Goal: Contribute content: Contribute content

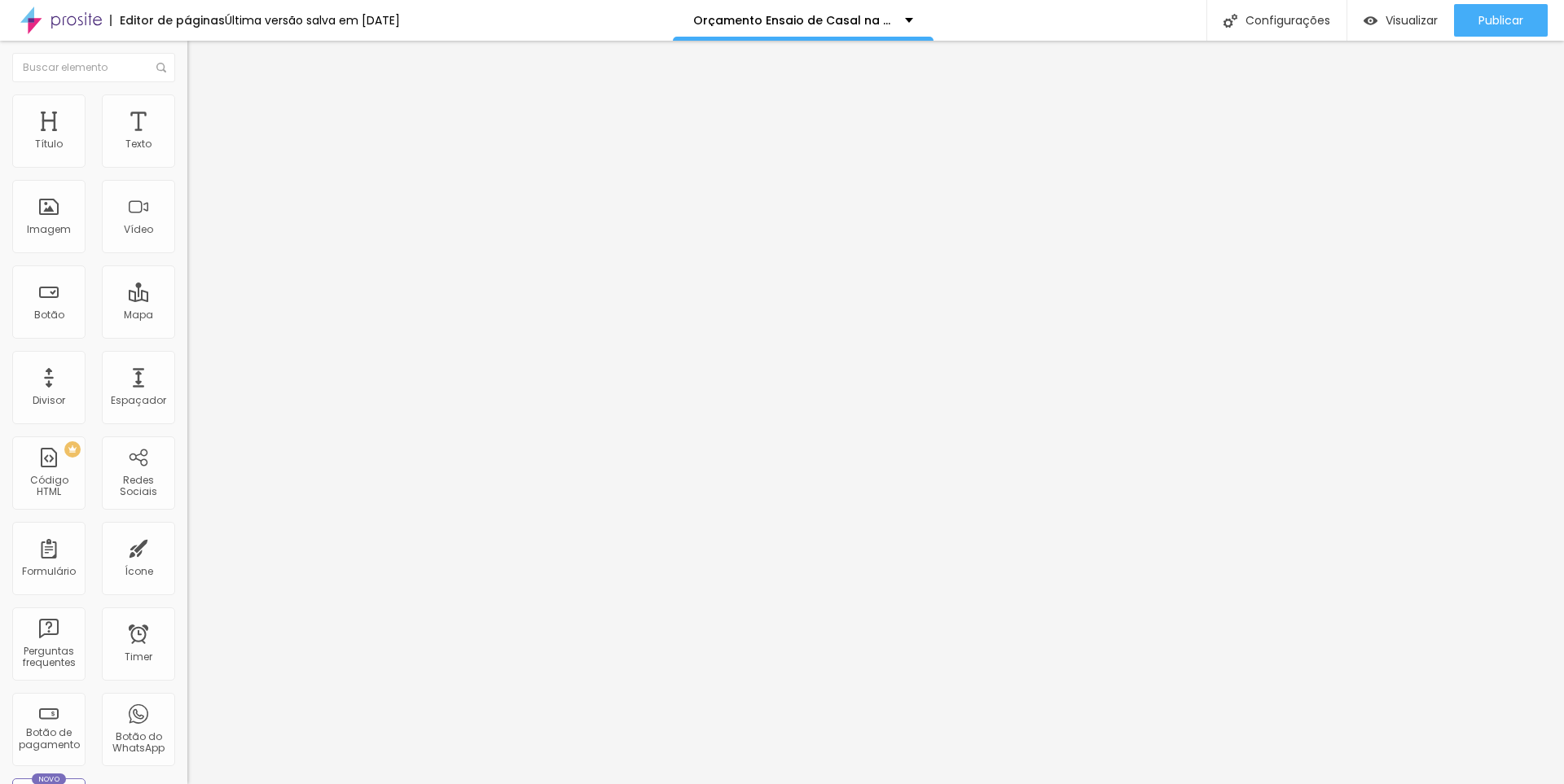
click at [195, 149] on icon "button" at bounding box center [199, 147] width 7 height 7
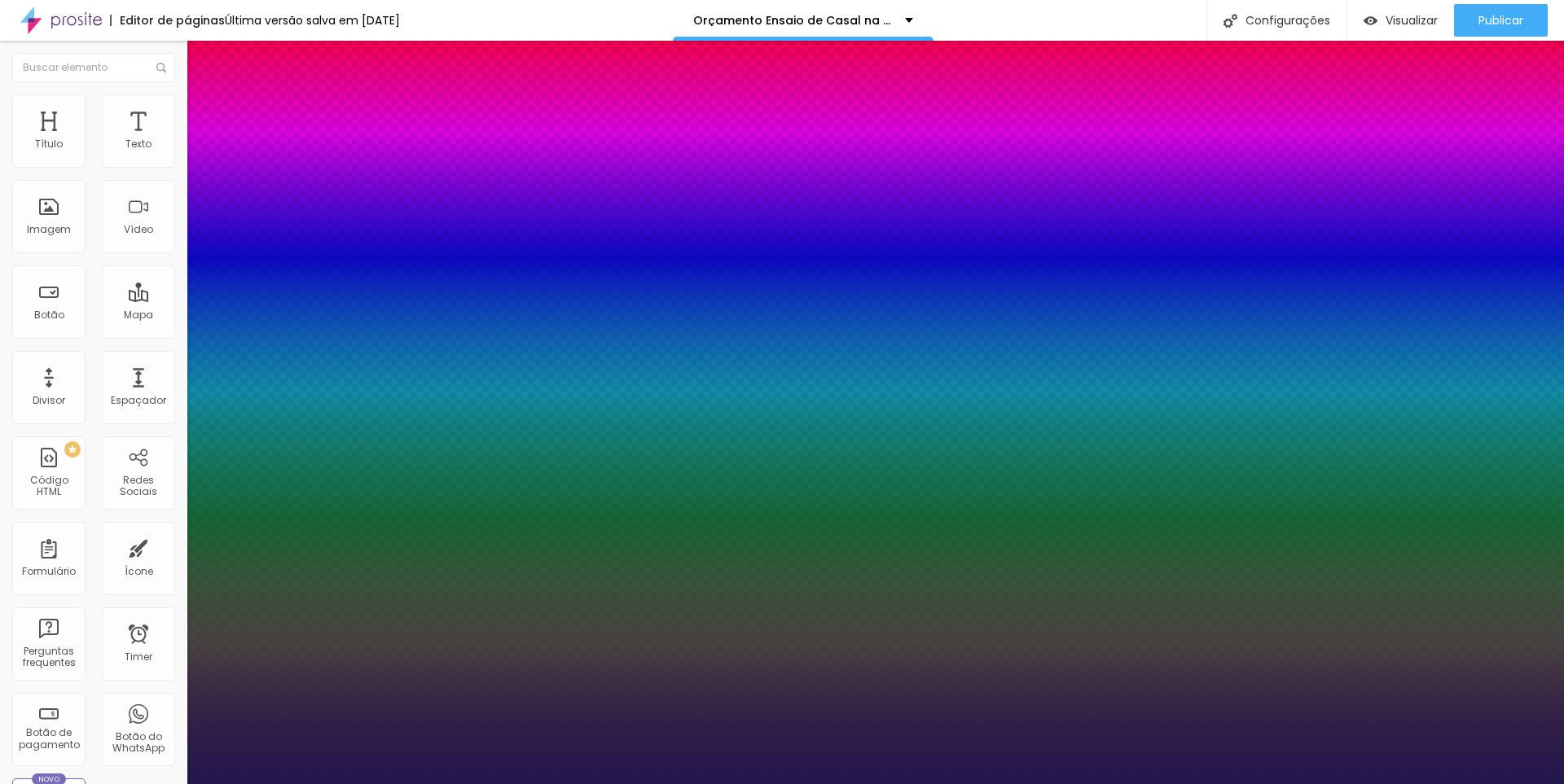
type input "1"
type input "24"
type input "1"
type input "25"
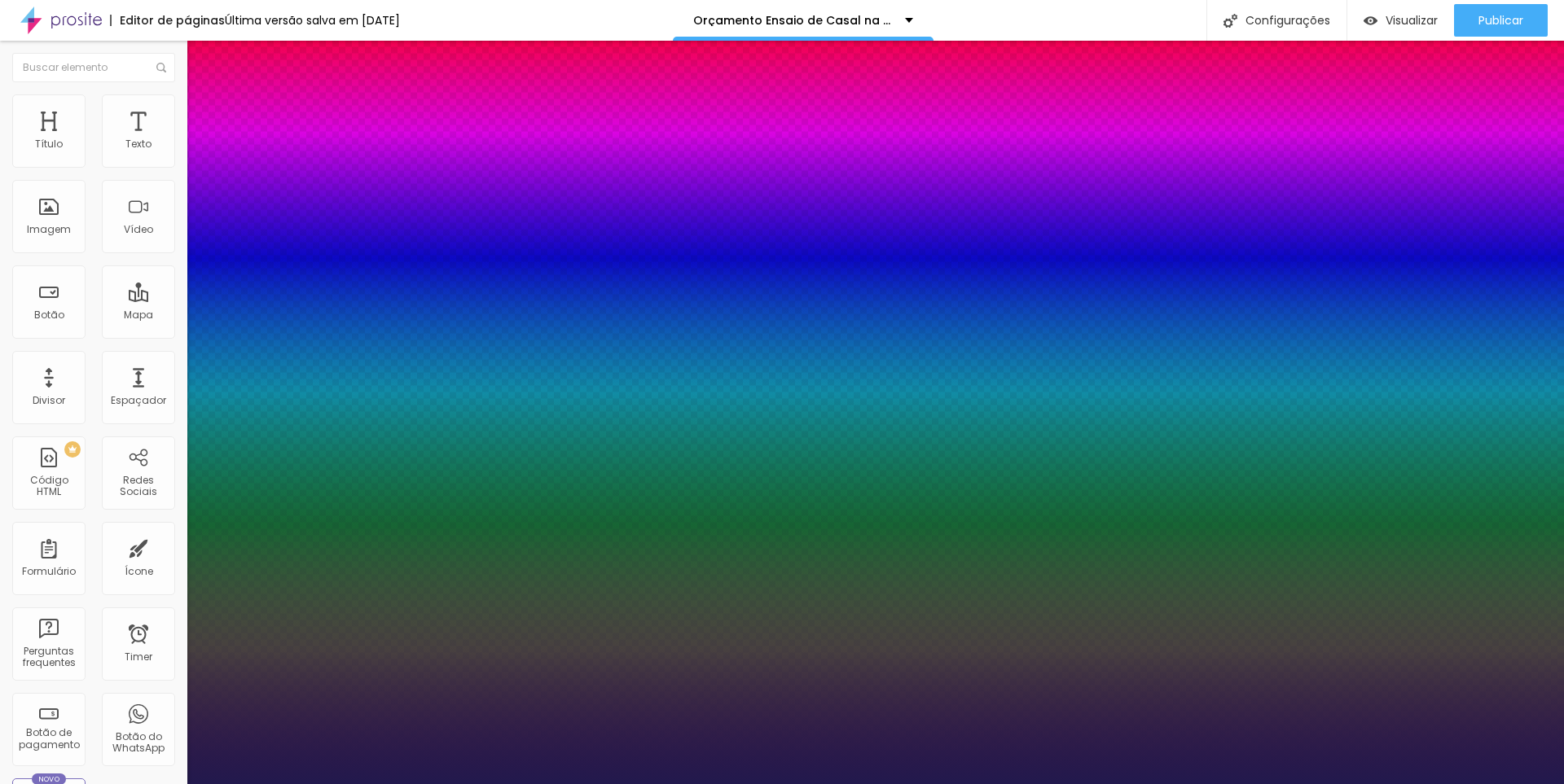
type input "25"
type input "1"
type input "26"
type input "1"
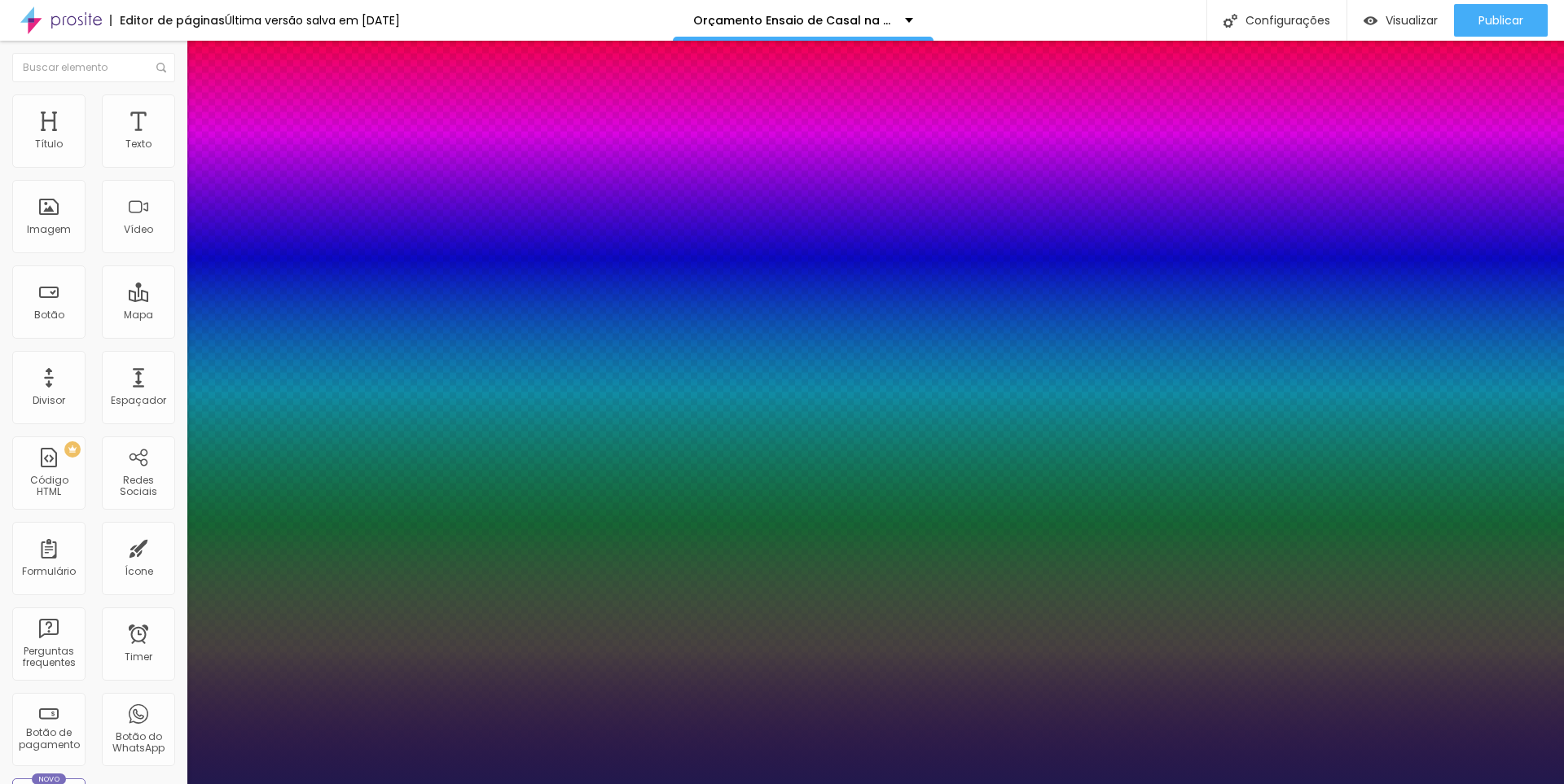
type input "27"
type input "1"
type input "28"
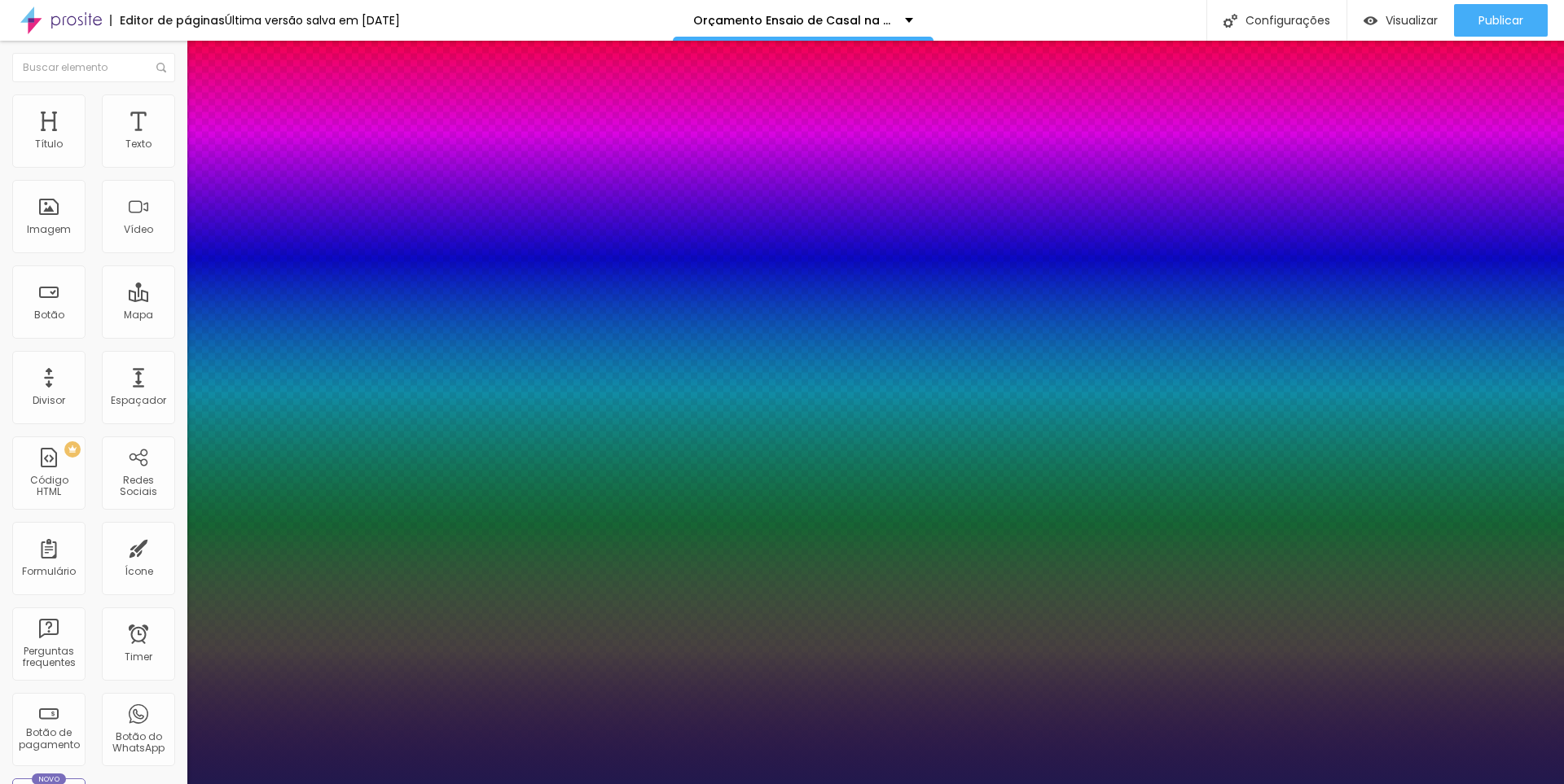
type input "1"
type input "29"
type input "1"
type input "31"
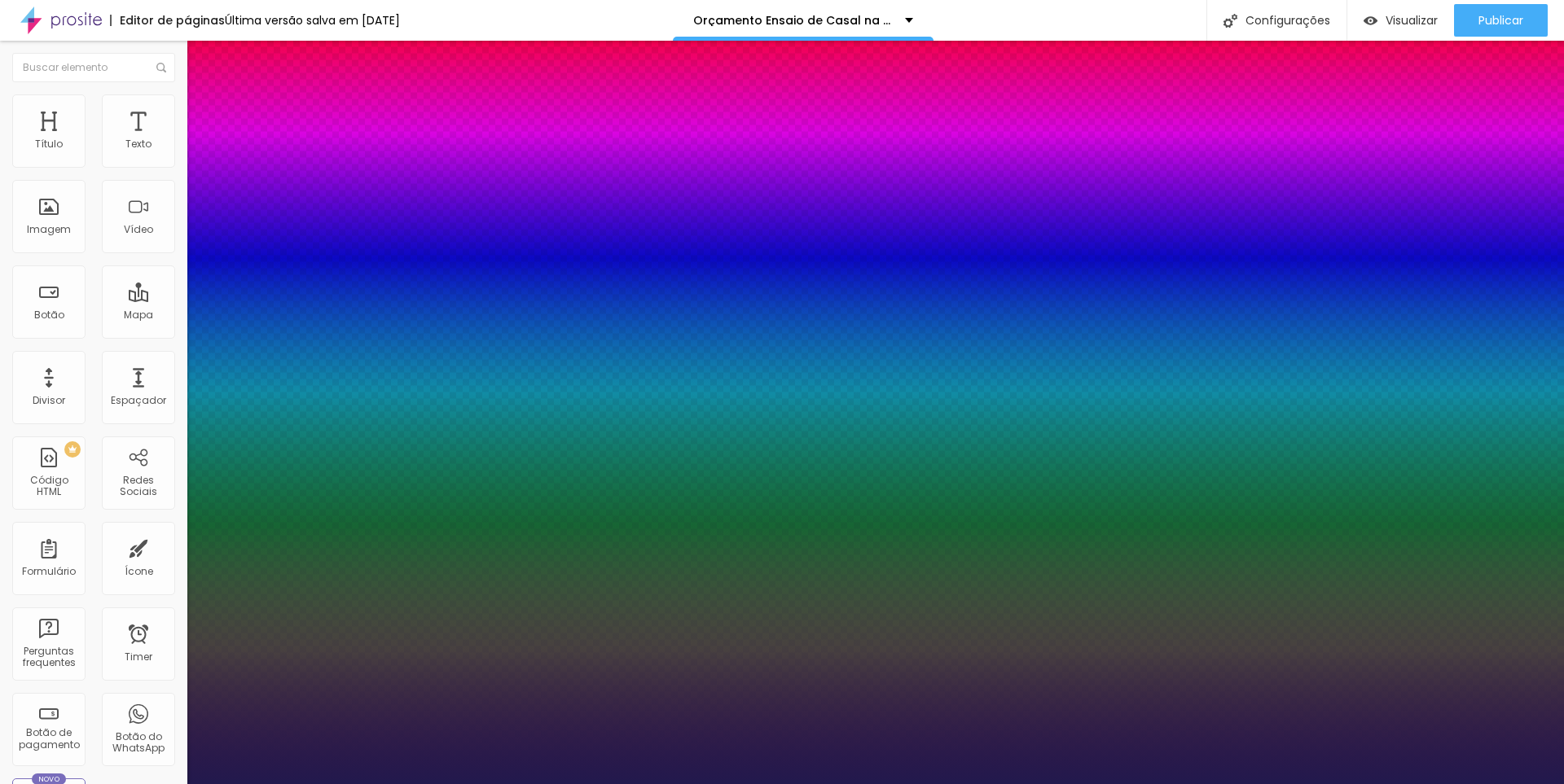
type input "31"
type input "1"
type input "32"
type input "1"
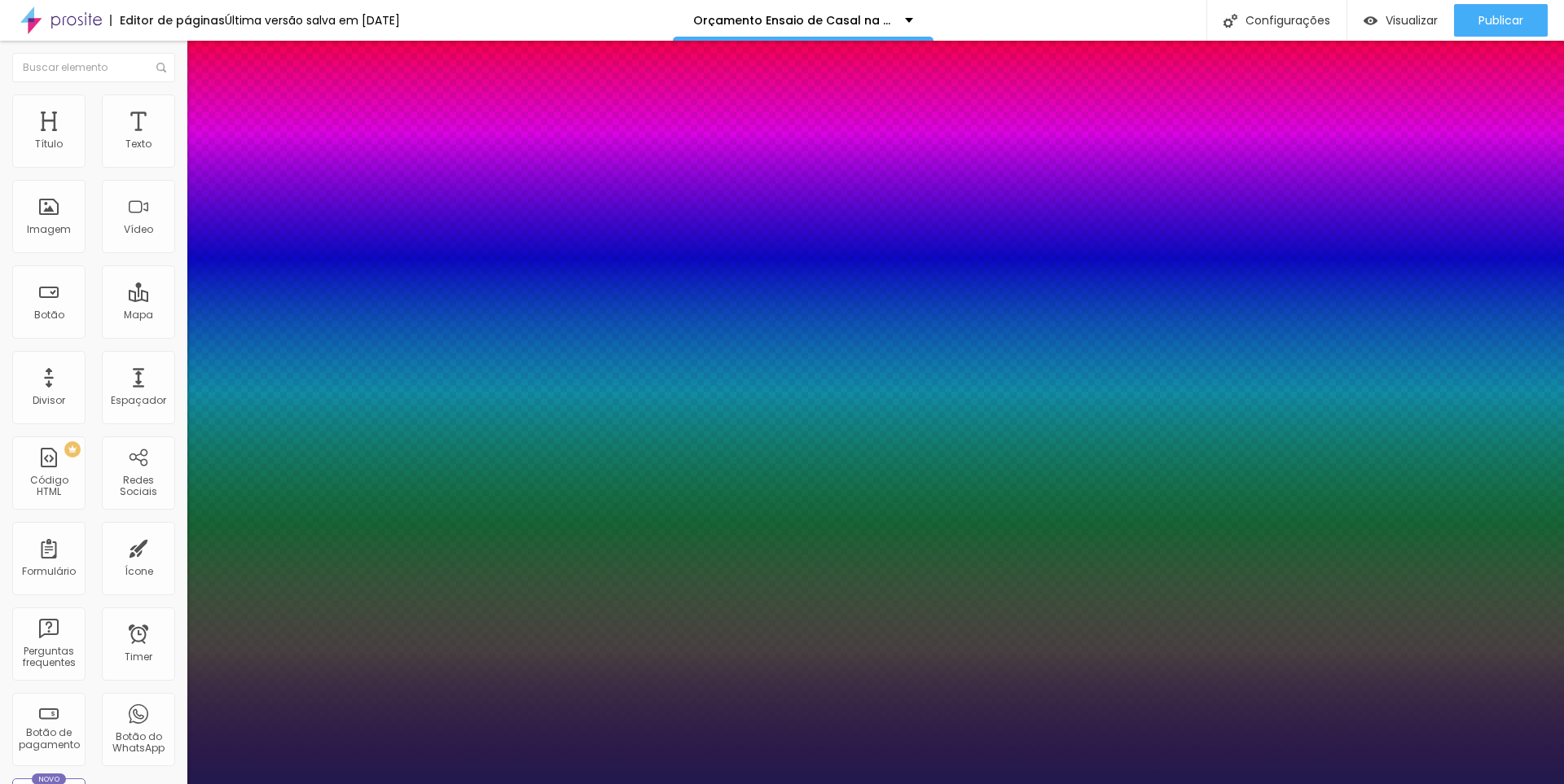
type input "33"
type input "1"
drag, startPoint x: 230, startPoint y: 277, endPoint x: 241, endPoint y: 277, distance: 11.0
type input "33"
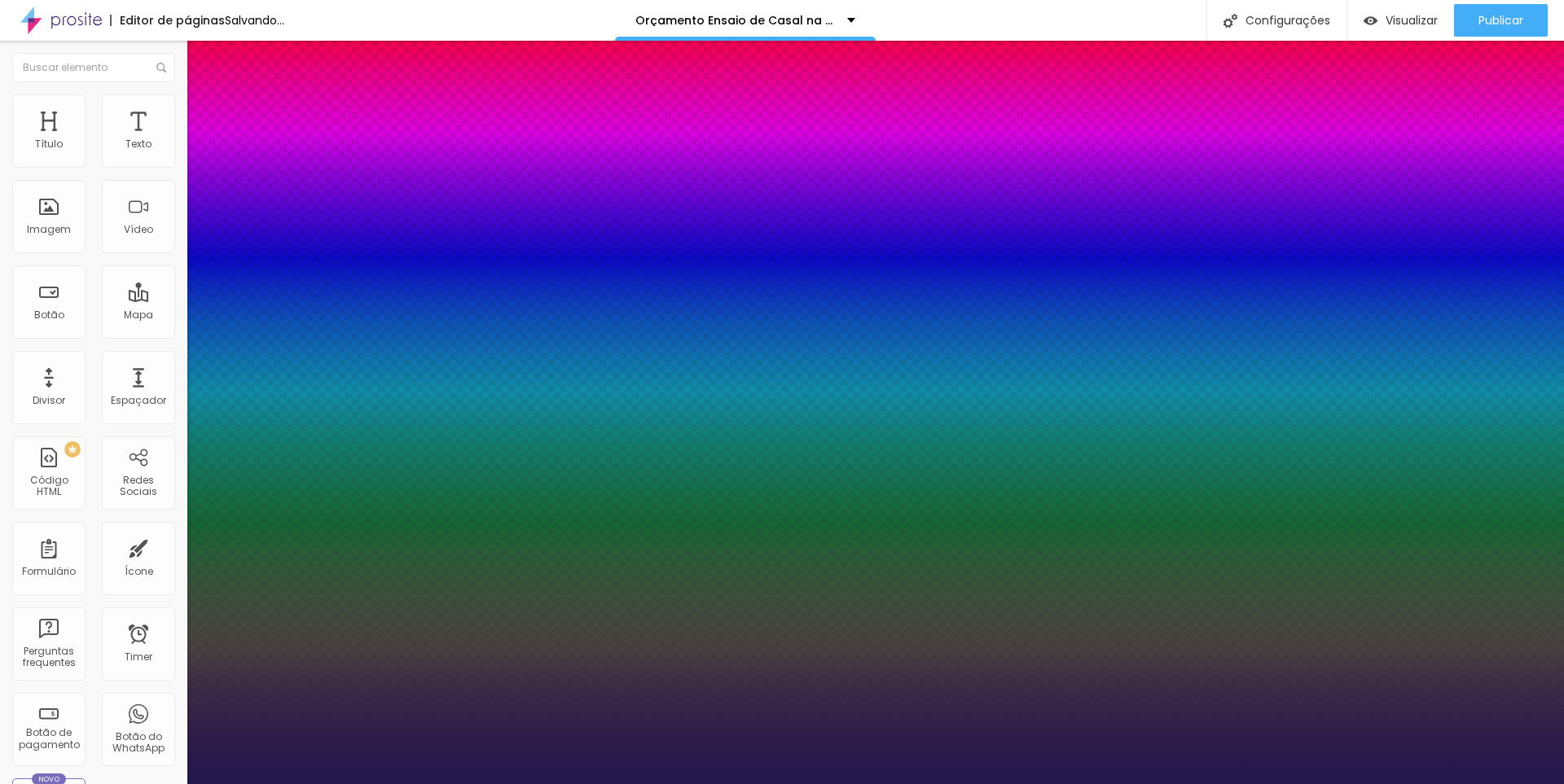
type input "1"
click at [479, 783] on div at bounding box center [782, 784] width 1564 height 0
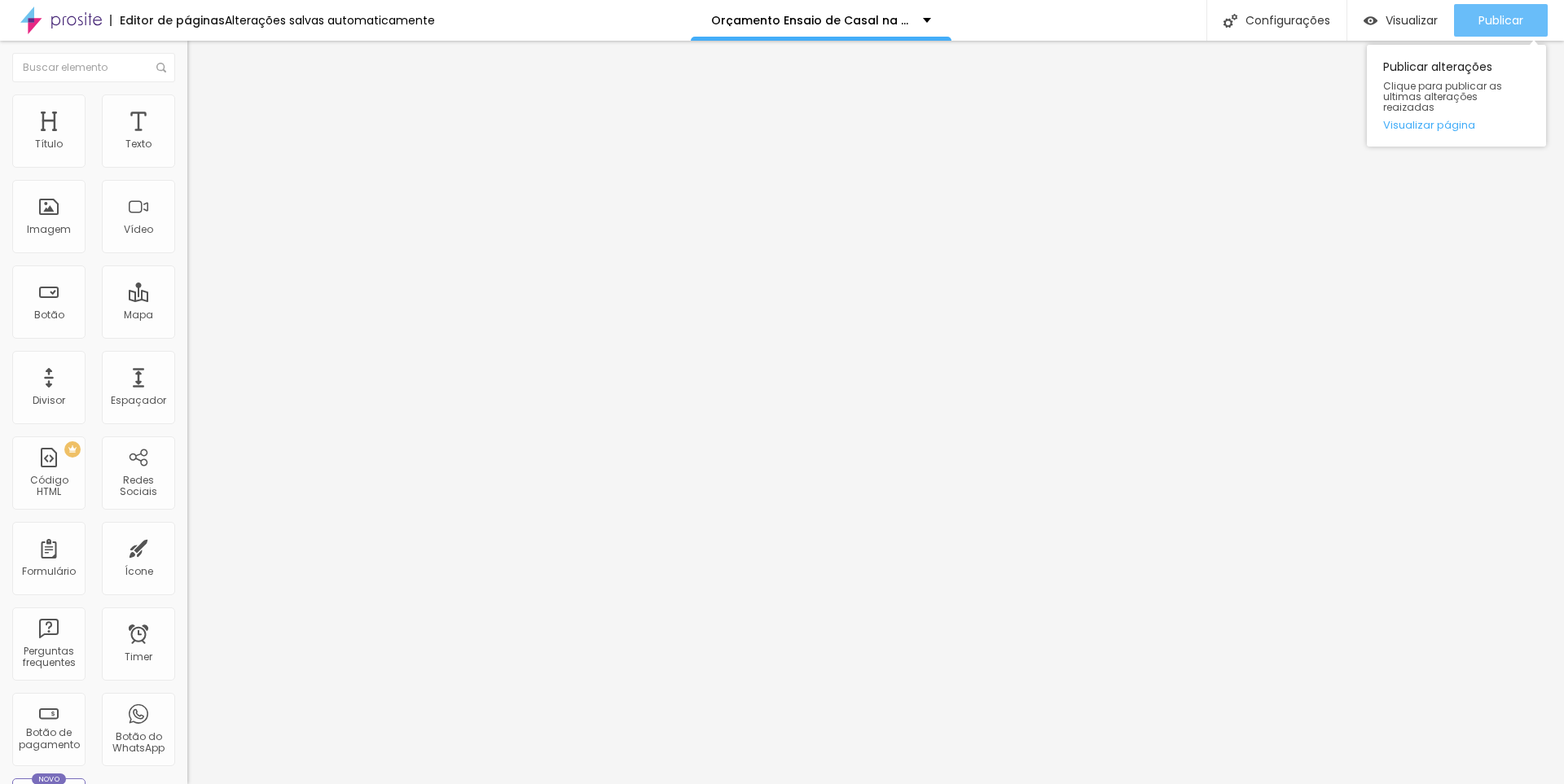
click at [1471, 30] on button "Publicar" at bounding box center [1500, 20] width 94 height 32
click at [1490, 32] on div "Publicar" at bounding box center [1501, 20] width 45 height 32
click at [1480, 20] on span "Publicar" at bounding box center [1501, 21] width 45 height 13
click at [1501, 22] on span "Publicar" at bounding box center [1501, 21] width 45 height 13
click at [188, 140] on span "Adicionar imagem" at bounding box center [240, 133] width 105 height 14
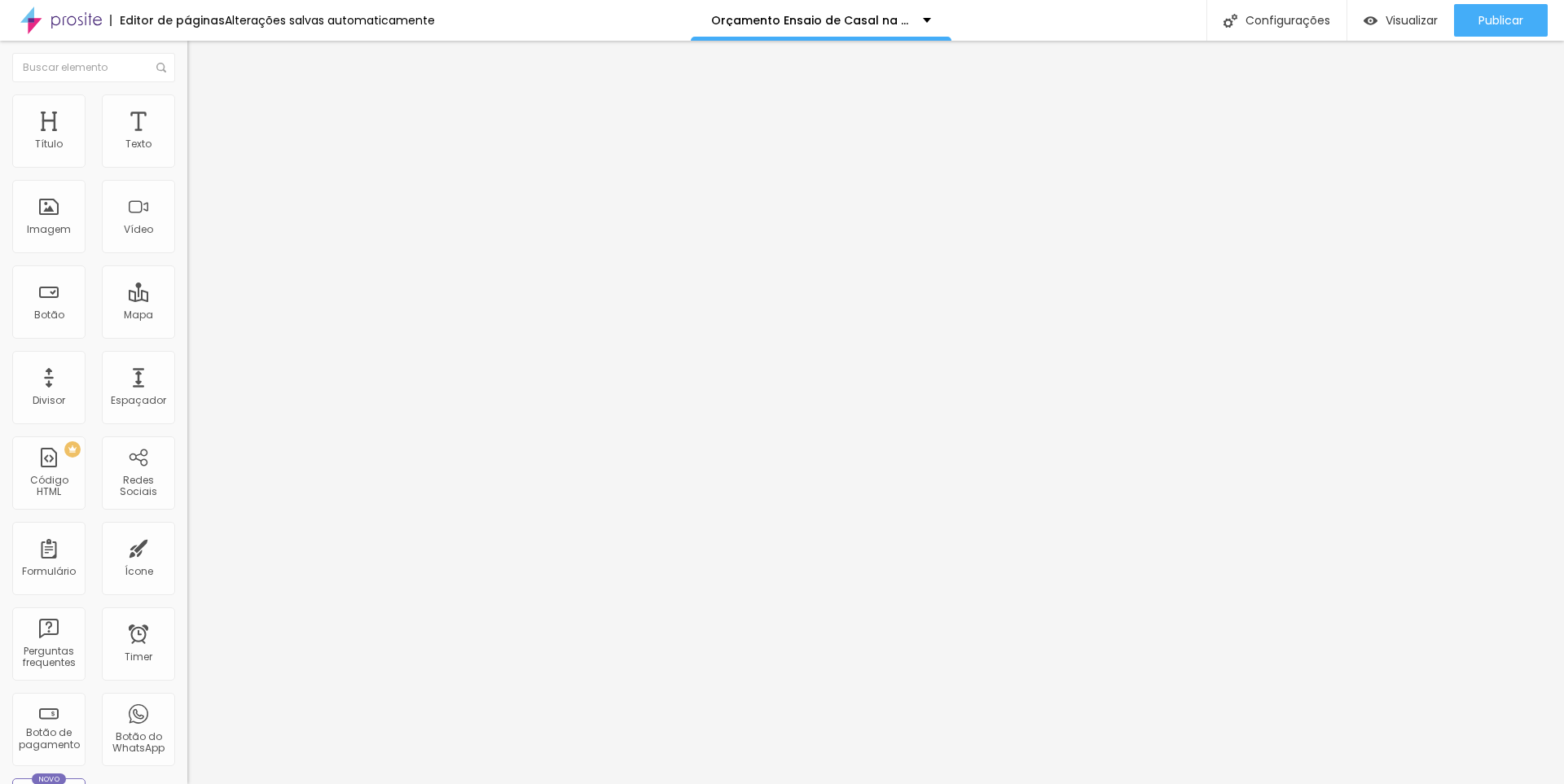
click at [355, 783] on div at bounding box center [782, 794] width 1564 height 0
click at [188, 164] on input "text" at bounding box center [285, 156] width 195 height 17
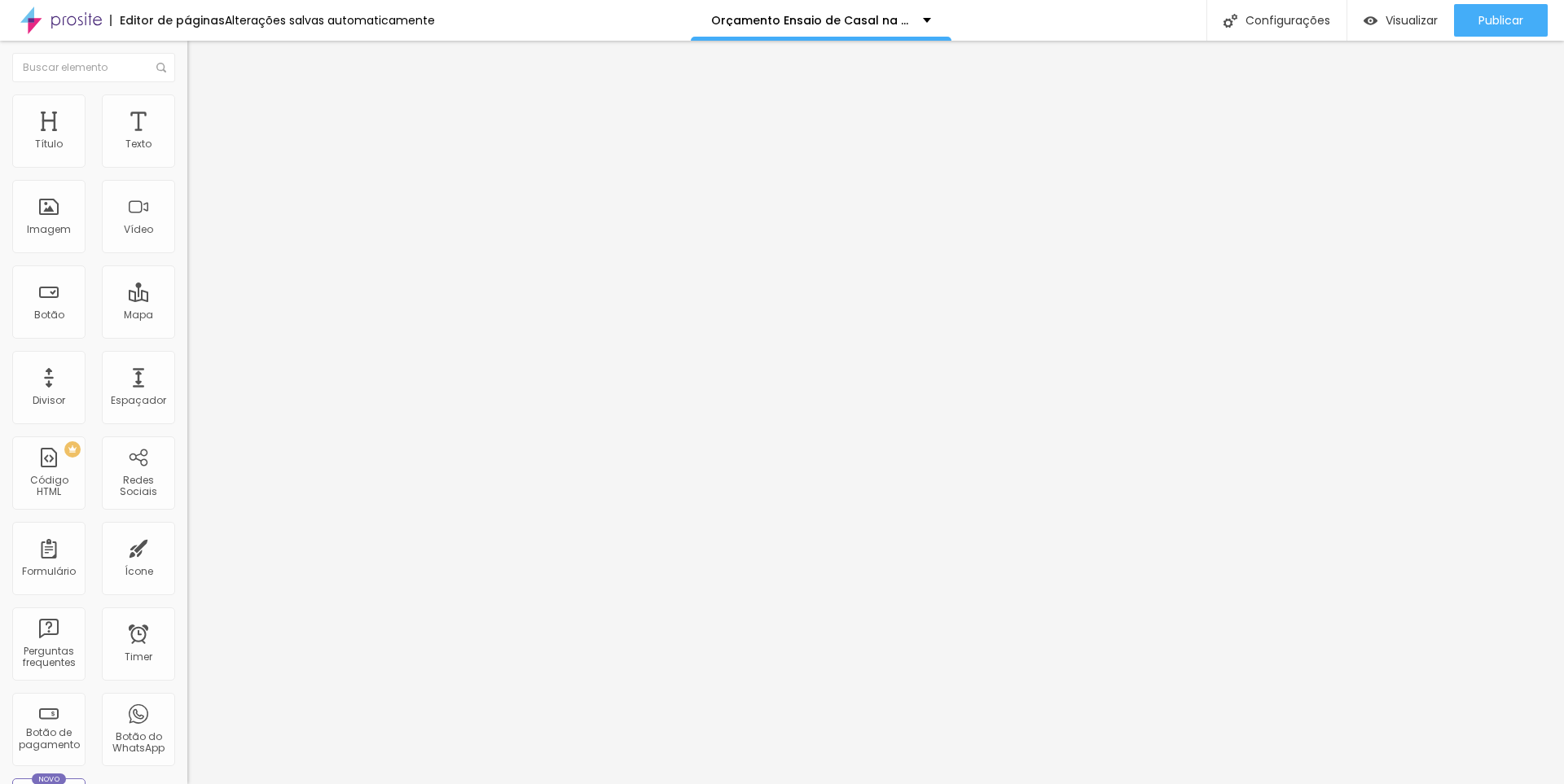
scroll to position [0, 160]
type input "ensaio fotográfico casal na [GEOGRAPHIC_DATA] em [GEOGRAPHIC_DATA] do [GEOGRAPH…"
click at [1487, 14] on span "Publicar" at bounding box center [1501, 21] width 45 height 13
click at [188, 140] on span "Adicionar imagem" at bounding box center [240, 133] width 105 height 14
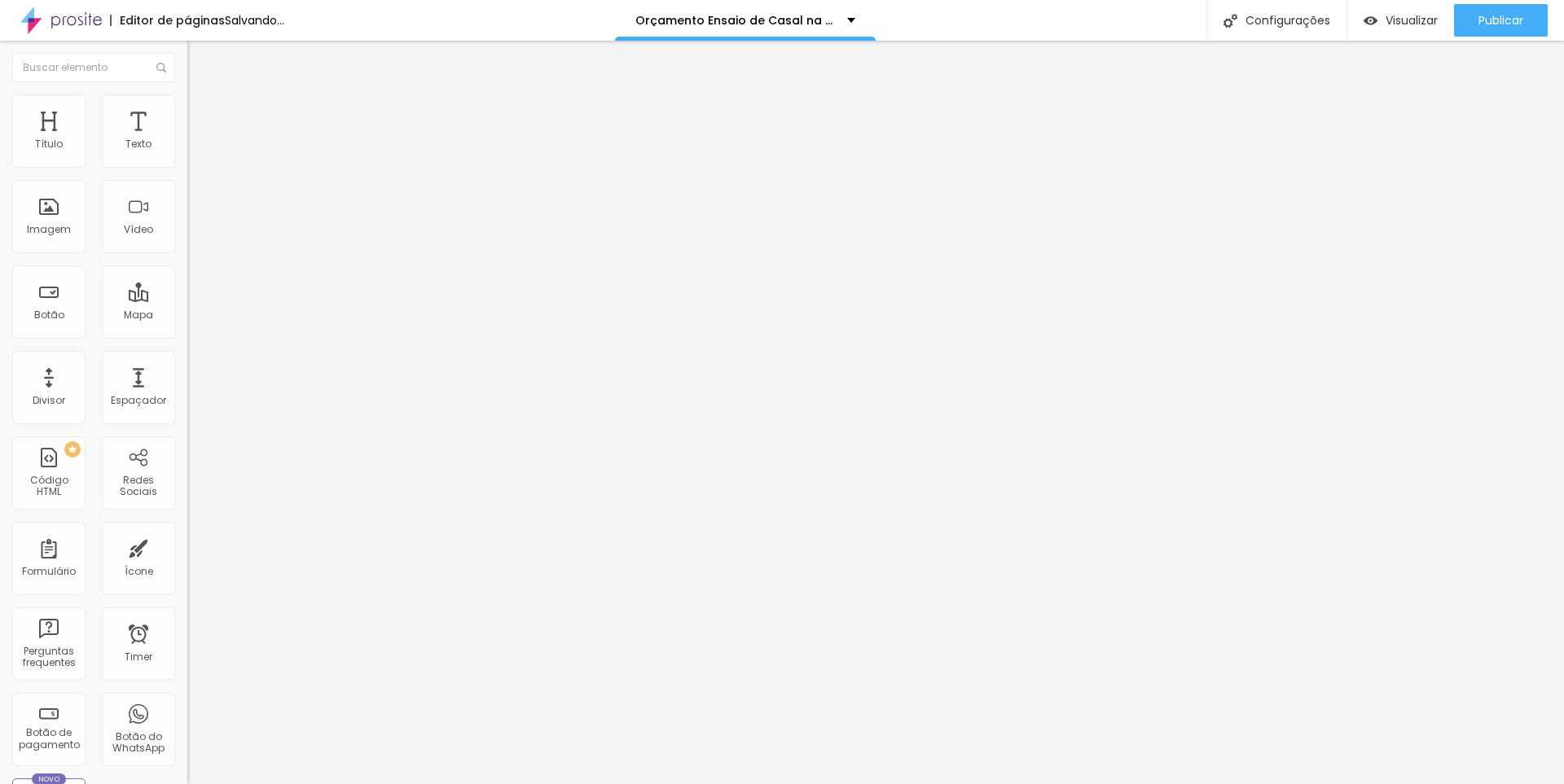
click at [188, 164] on input "text" at bounding box center [285, 156] width 195 height 17
type input "ensaio fotográfico casal na [GEOGRAPHIC_DATA] em [GEOGRAPHIC_DATA] do [GEOGRAPH…"
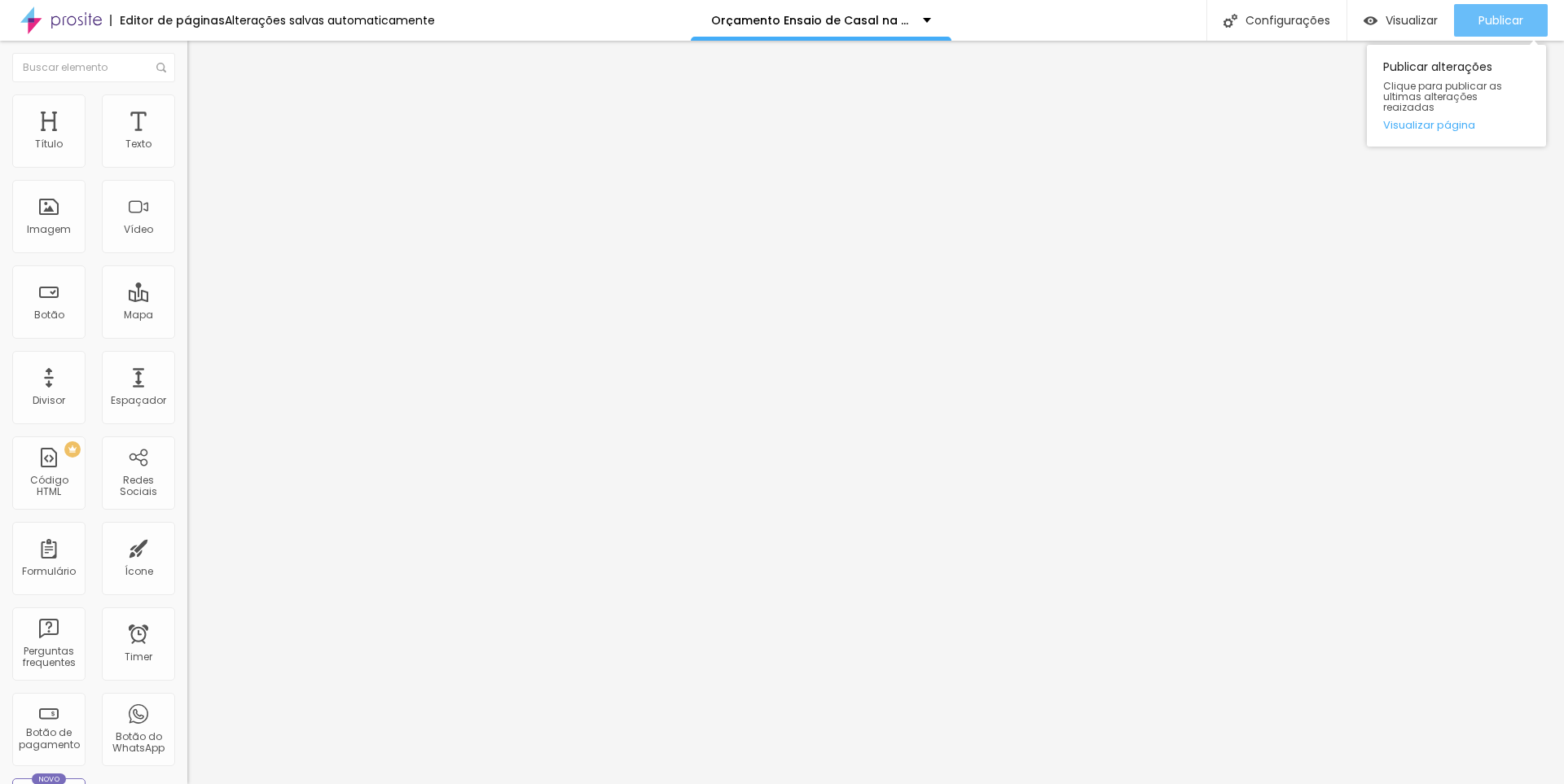
click at [1493, 19] on span "Publicar" at bounding box center [1501, 21] width 45 height 13
